Goal: Information Seeking & Learning: Learn about a topic

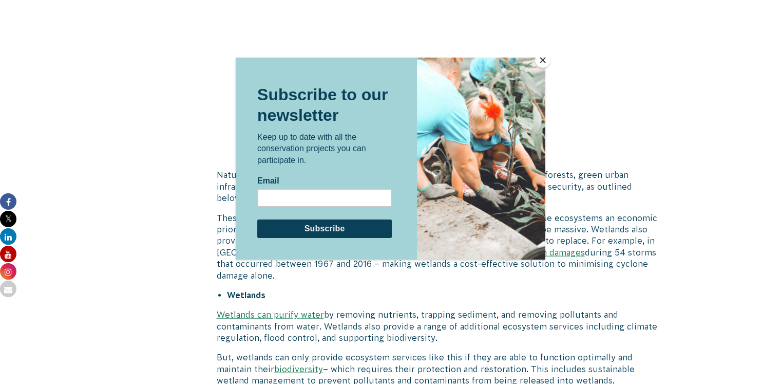
scroll to position [2360, 0]
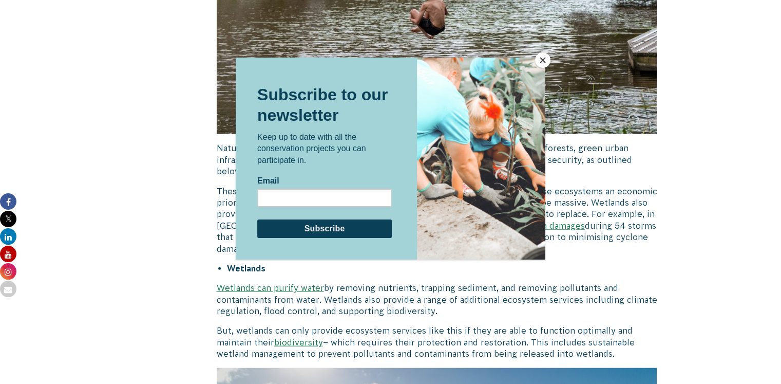
click at [544, 60] on button "Close" at bounding box center [542, 59] width 15 height 15
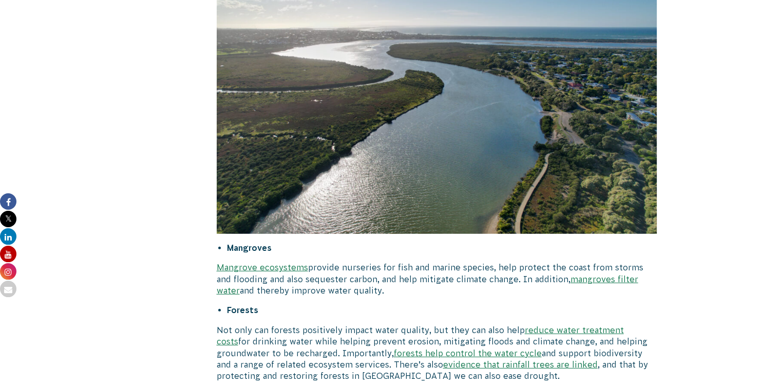
scroll to position [2801, 0]
